Goal: Use online tool/utility: Utilize a website feature to perform a specific function

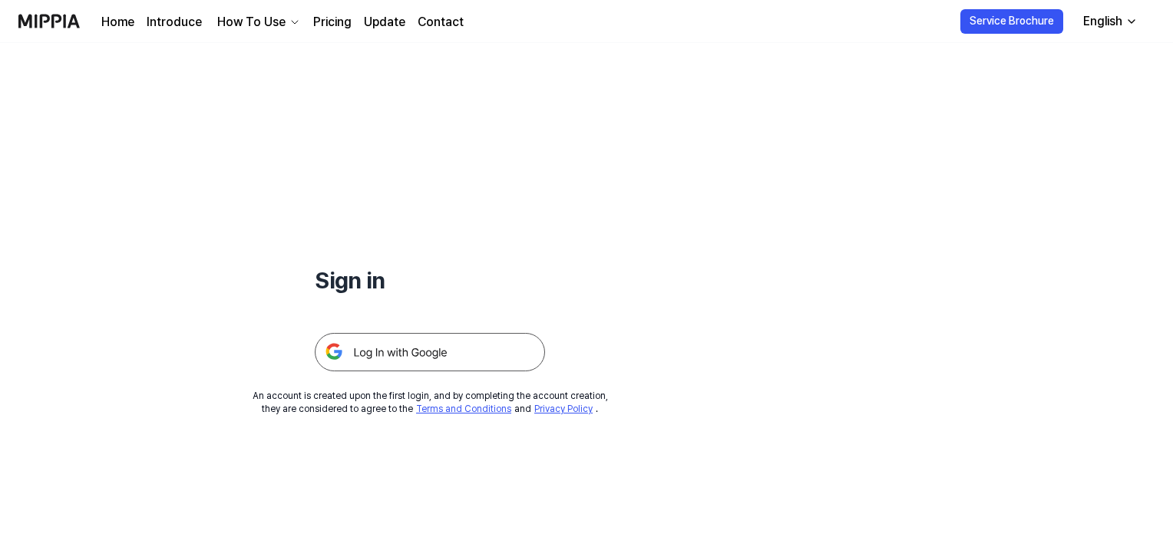
click at [441, 348] on img at bounding box center [430, 352] width 230 height 38
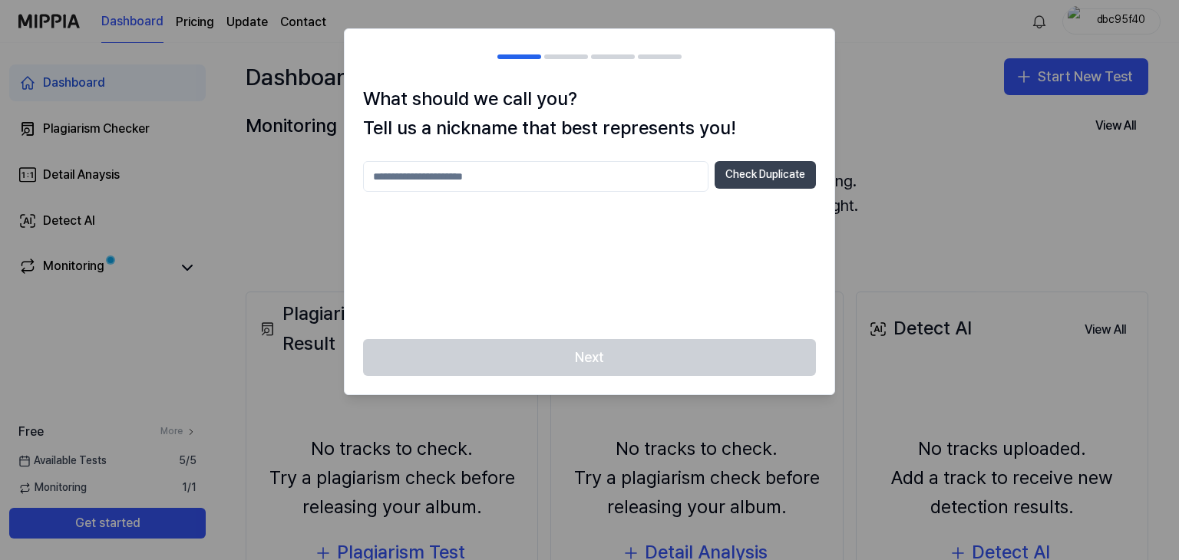
click at [738, 179] on button "Check Duplicate" at bounding box center [765, 175] width 101 height 28
click at [870, 173] on div at bounding box center [589, 280] width 1179 height 560
click at [582, 163] on input "text" at bounding box center [535, 176] width 345 height 31
type input "***"
click at [740, 184] on button "Check Duplicate" at bounding box center [765, 175] width 101 height 28
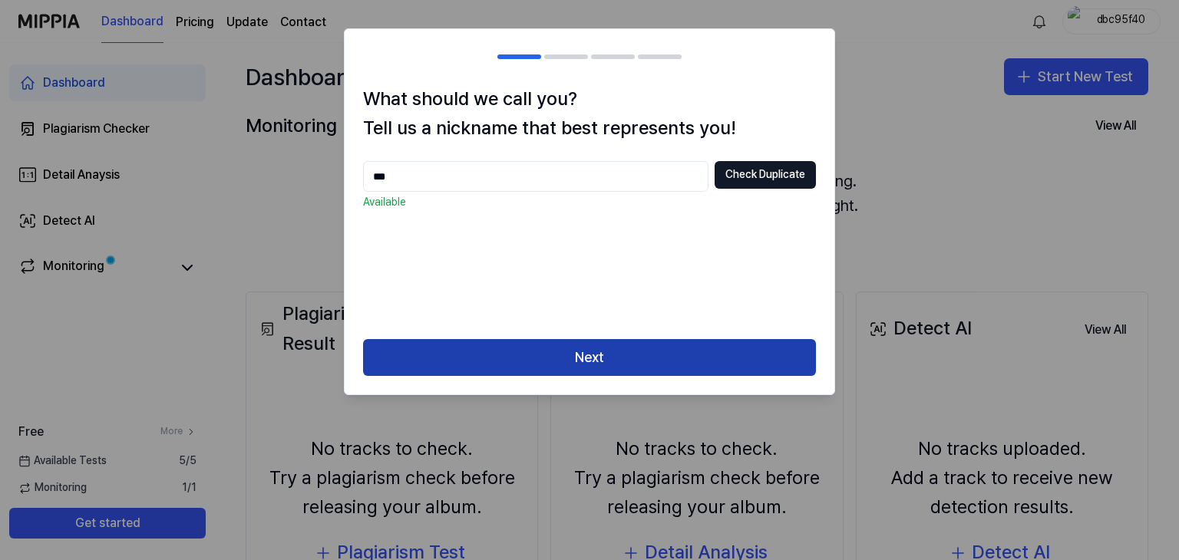
click at [693, 345] on button "Next" at bounding box center [589, 357] width 453 height 37
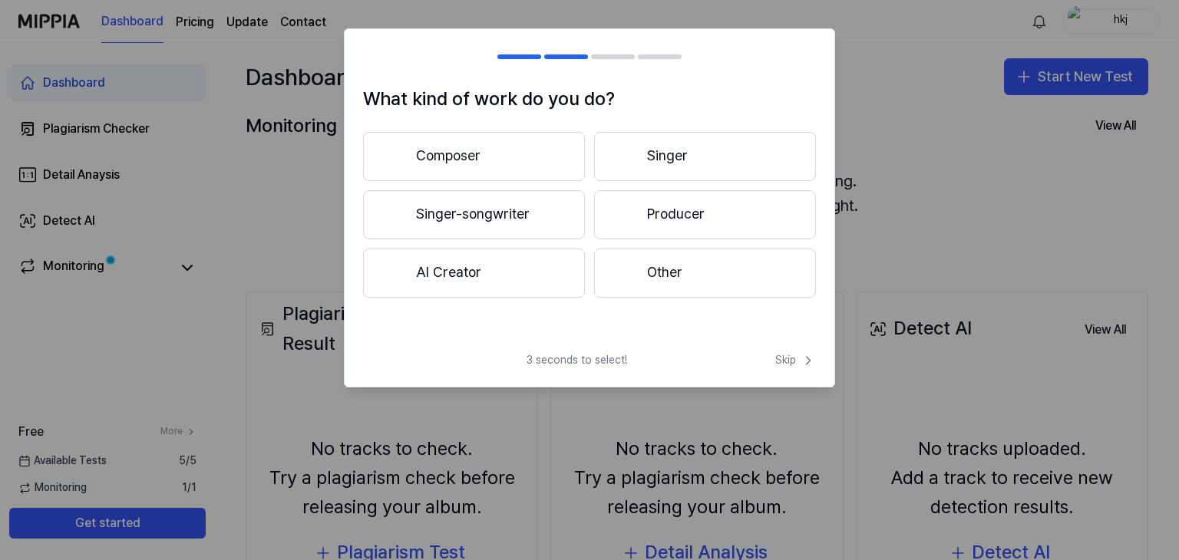
click at [612, 273] on button "Other" at bounding box center [705, 273] width 222 height 49
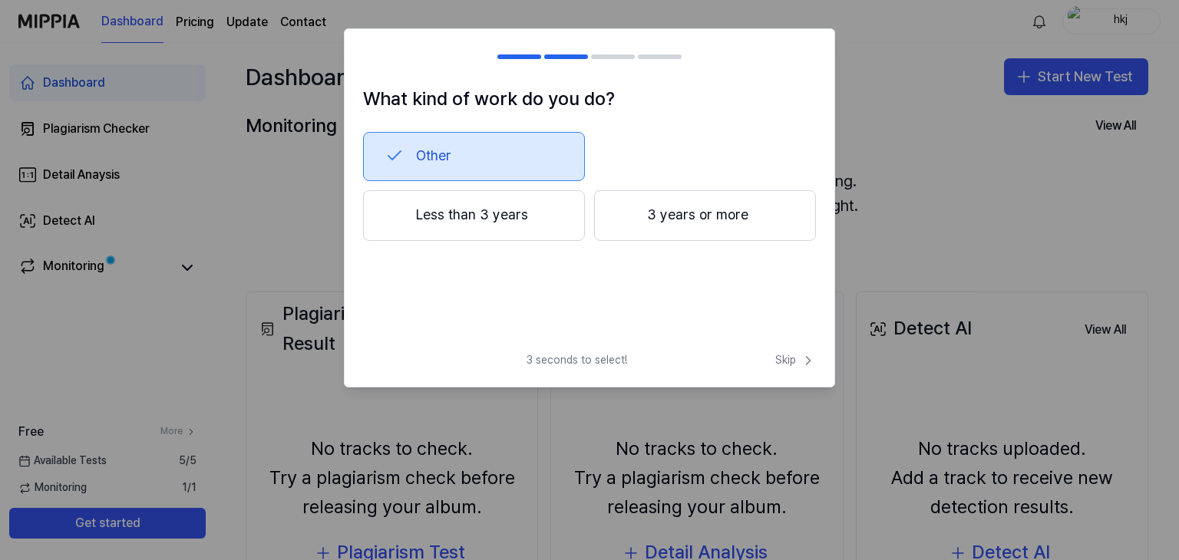
click at [553, 210] on button "Less than 3 years" at bounding box center [474, 215] width 222 height 51
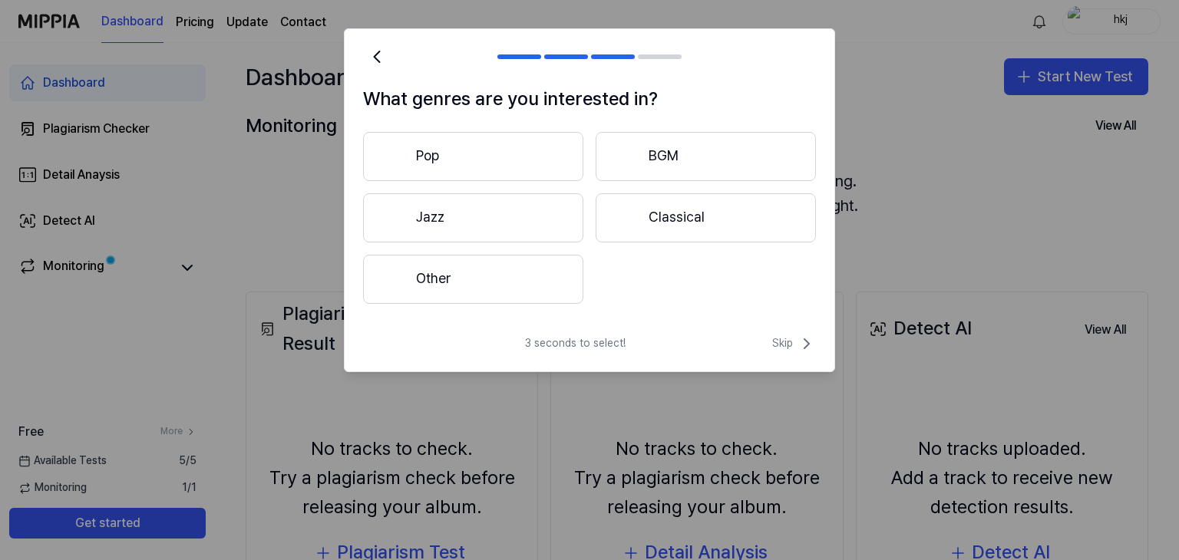
click at [513, 270] on button "Other" at bounding box center [473, 279] width 220 height 49
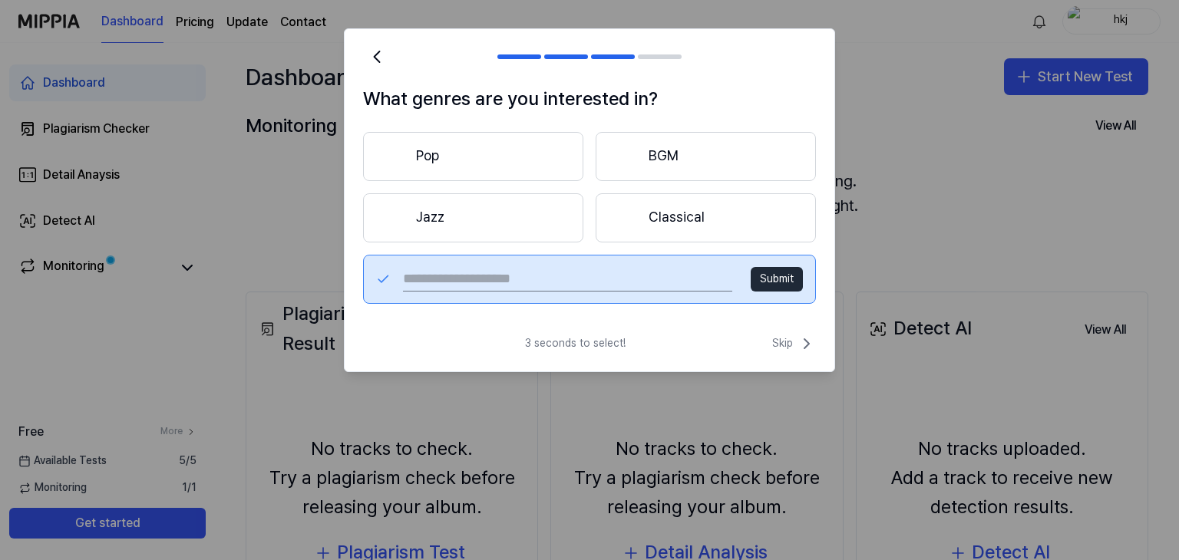
click at [699, 167] on button "BGM" at bounding box center [706, 156] width 220 height 49
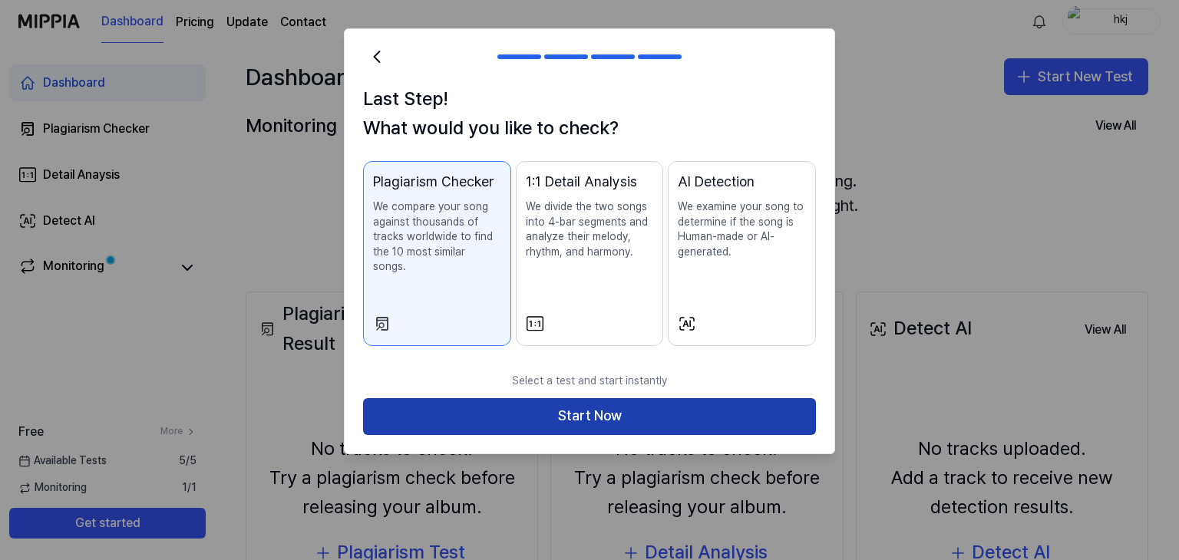
click at [669, 400] on button "Start Now" at bounding box center [589, 416] width 453 height 37
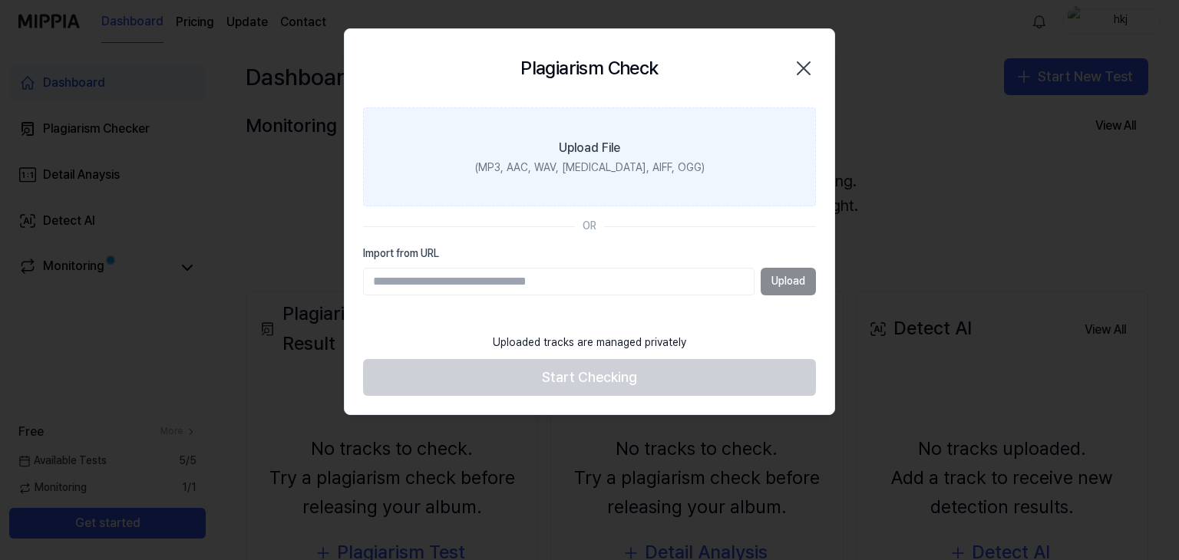
click at [611, 162] on div "(MP3, AAC, WAV, FLAC, AIFF, OGG)" at bounding box center [589, 167] width 229 height 15
click at [0, 0] on input "Upload File (MP3, AAC, WAV, FLAC, AIFF, OGG)" at bounding box center [0, 0] width 0 height 0
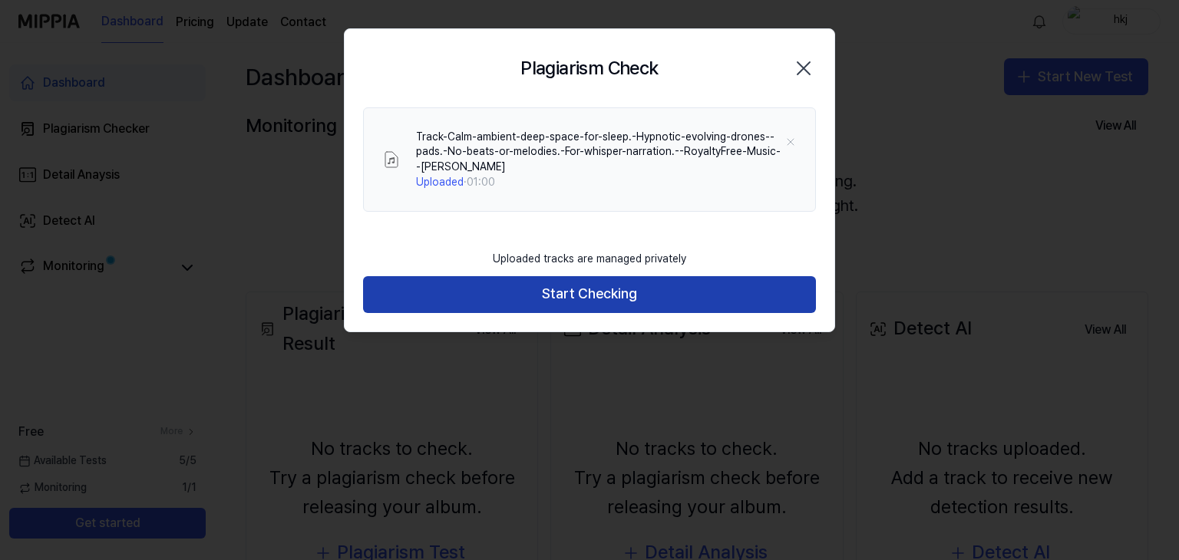
click at [642, 282] on button "Start Checking" at bounding box center [589, 294] width 453 height 37
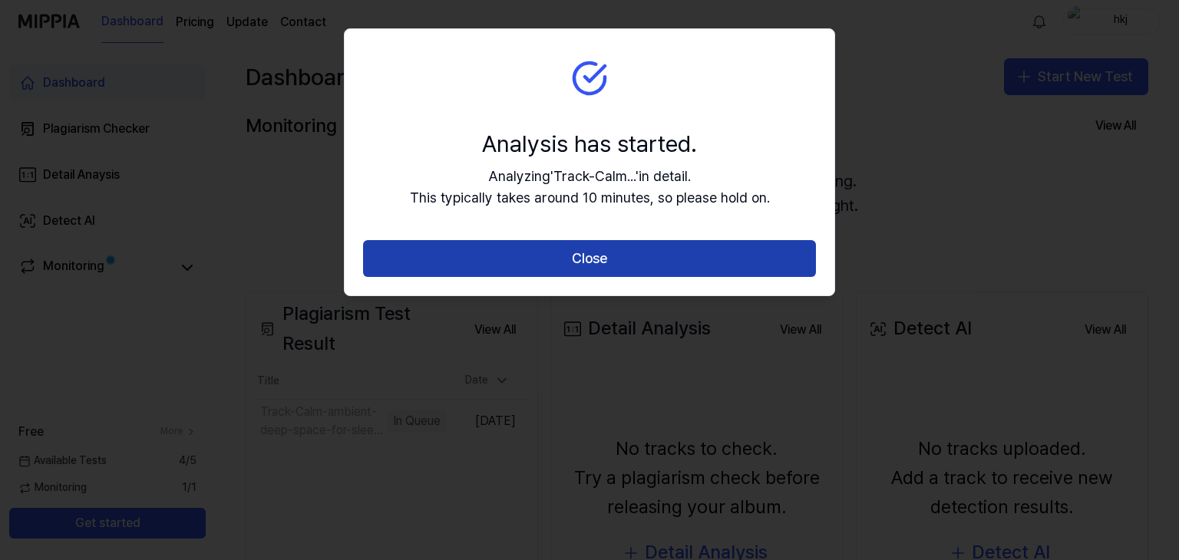
click at [603, 256] on button "Close" at bounding box center [589, 258] width 453 height 37
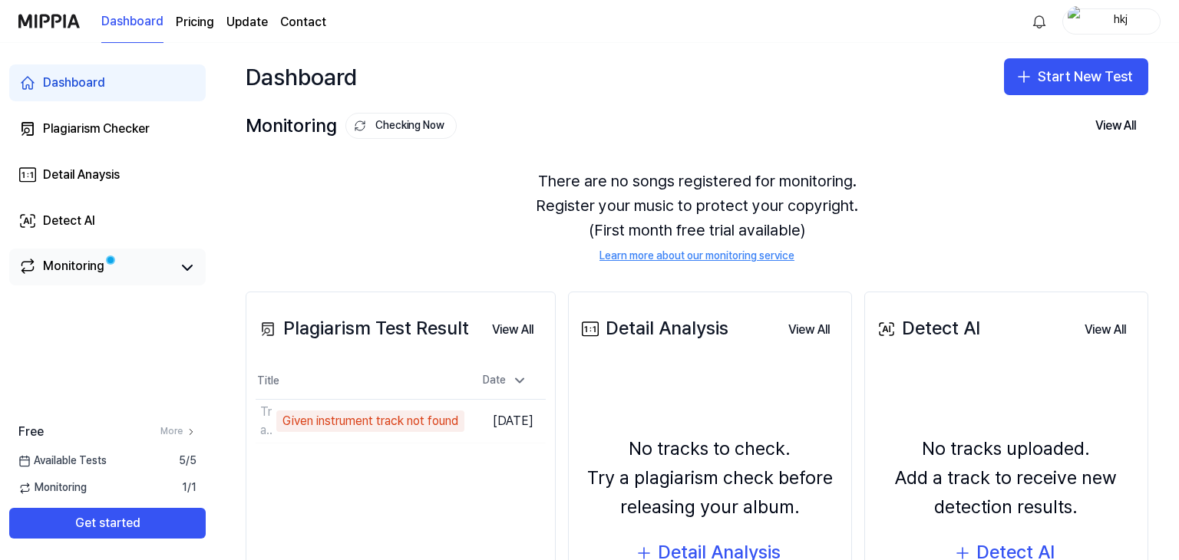
click at [107, 263] on span at bounding box center [111, 260] width 14 height 14
